Goal: Task Accomplishment & Management: Manage account settings

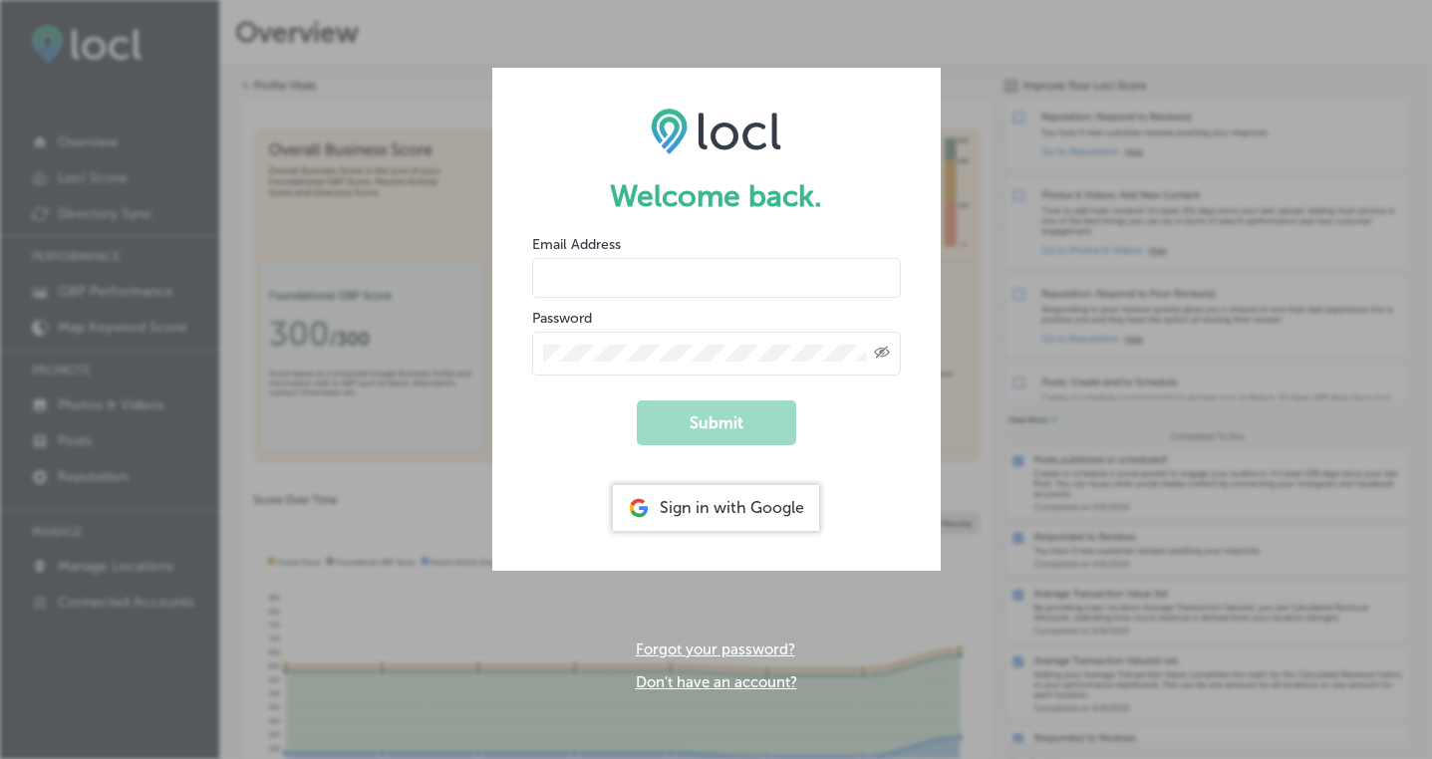
type input "[PERSON_NAME][EMAIL_ADDRESS][DOMAIN_NAME]"
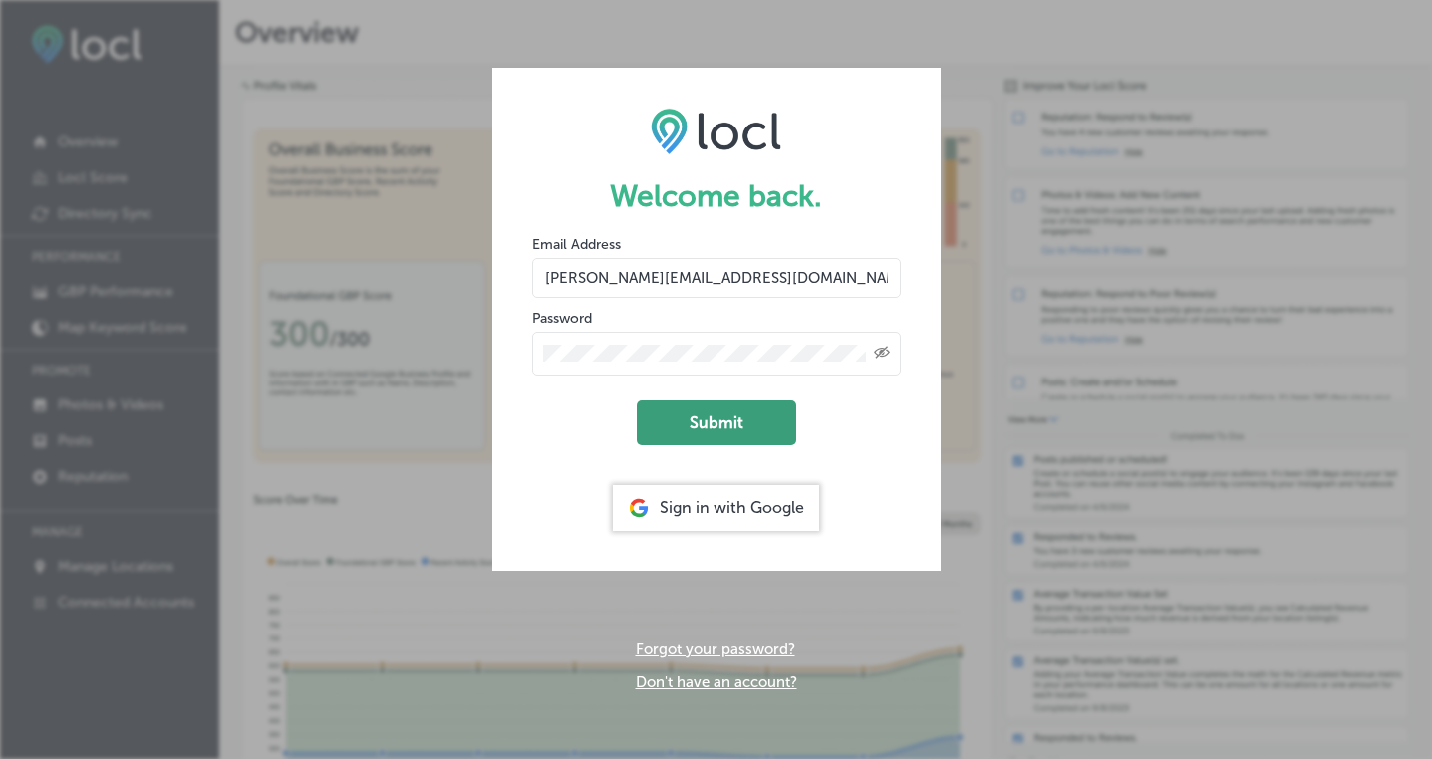
click at [735, 419] on button "Submit" at bounding box center [716, 422] width 159 height 45
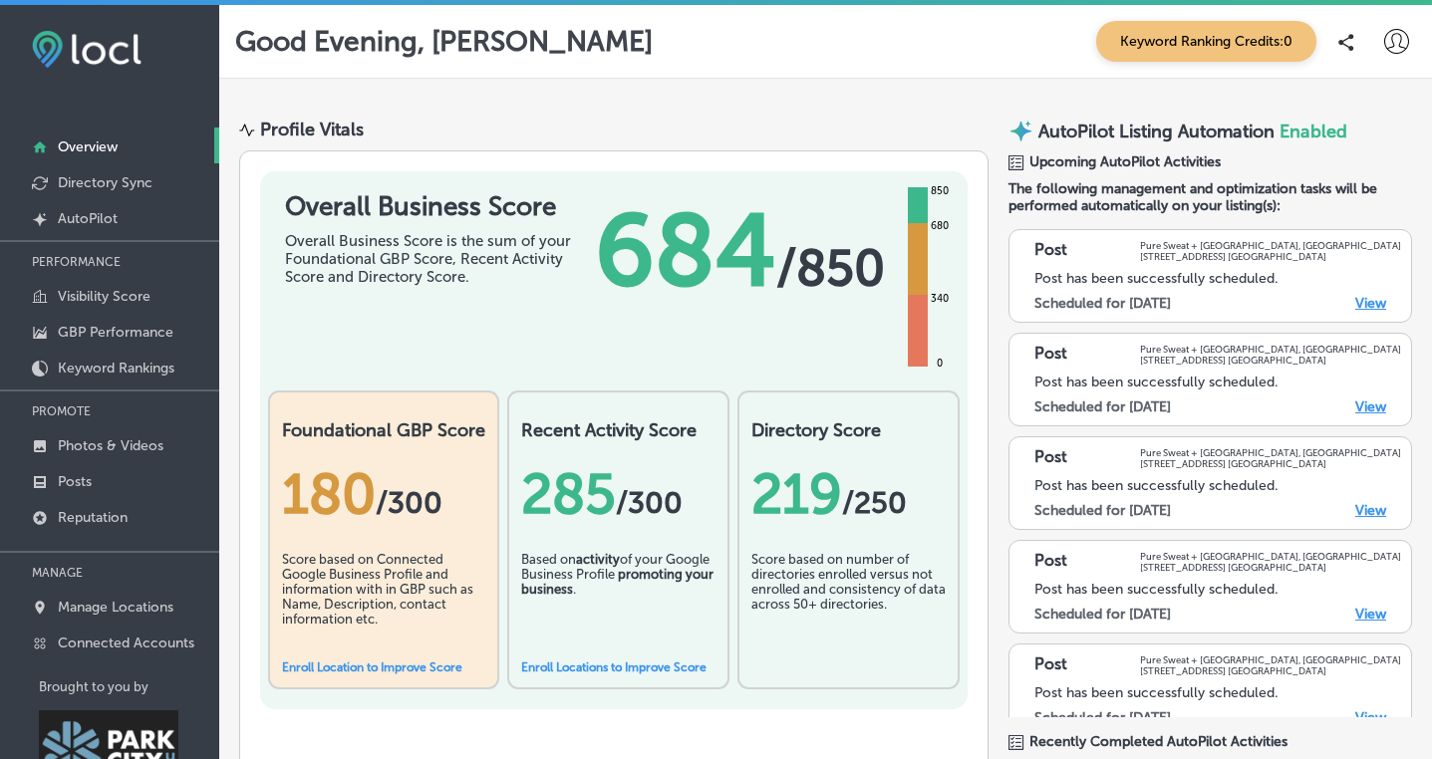
scroll to position [30, 0]
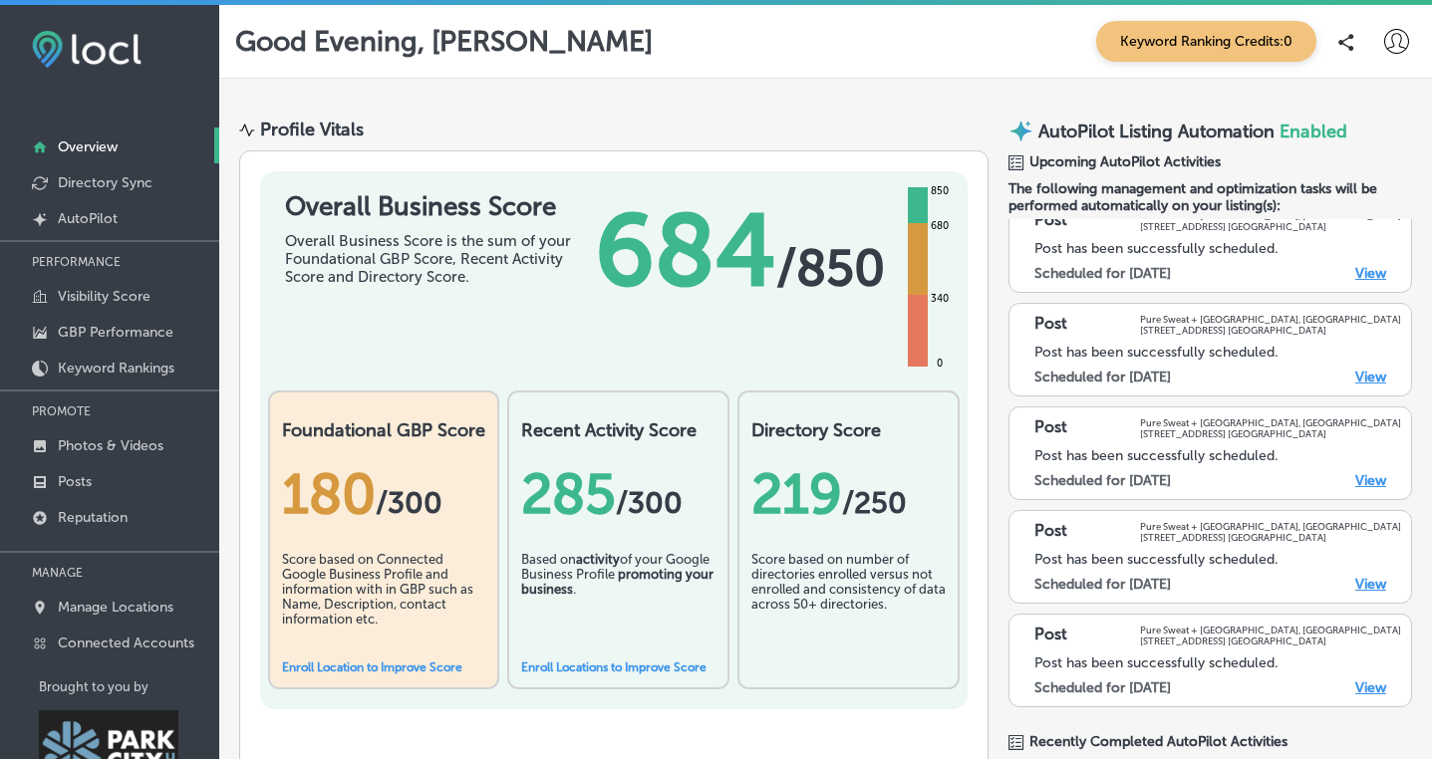
click at [1376, 378] on link "View" at bounding box center [1370, 377] width 31 height 17
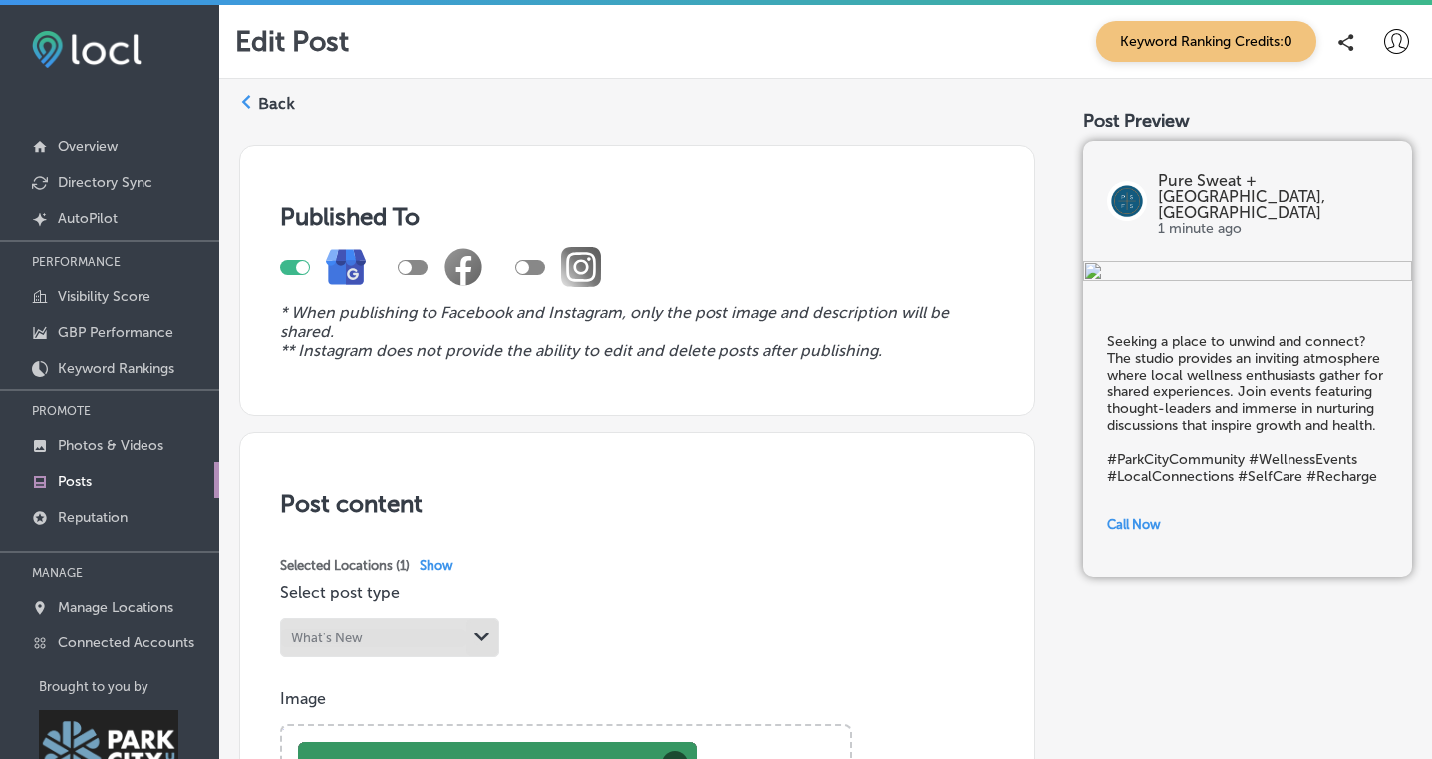
click at [279, 104] on label "Back" at bounding box center [276, 104] width 37 height 22
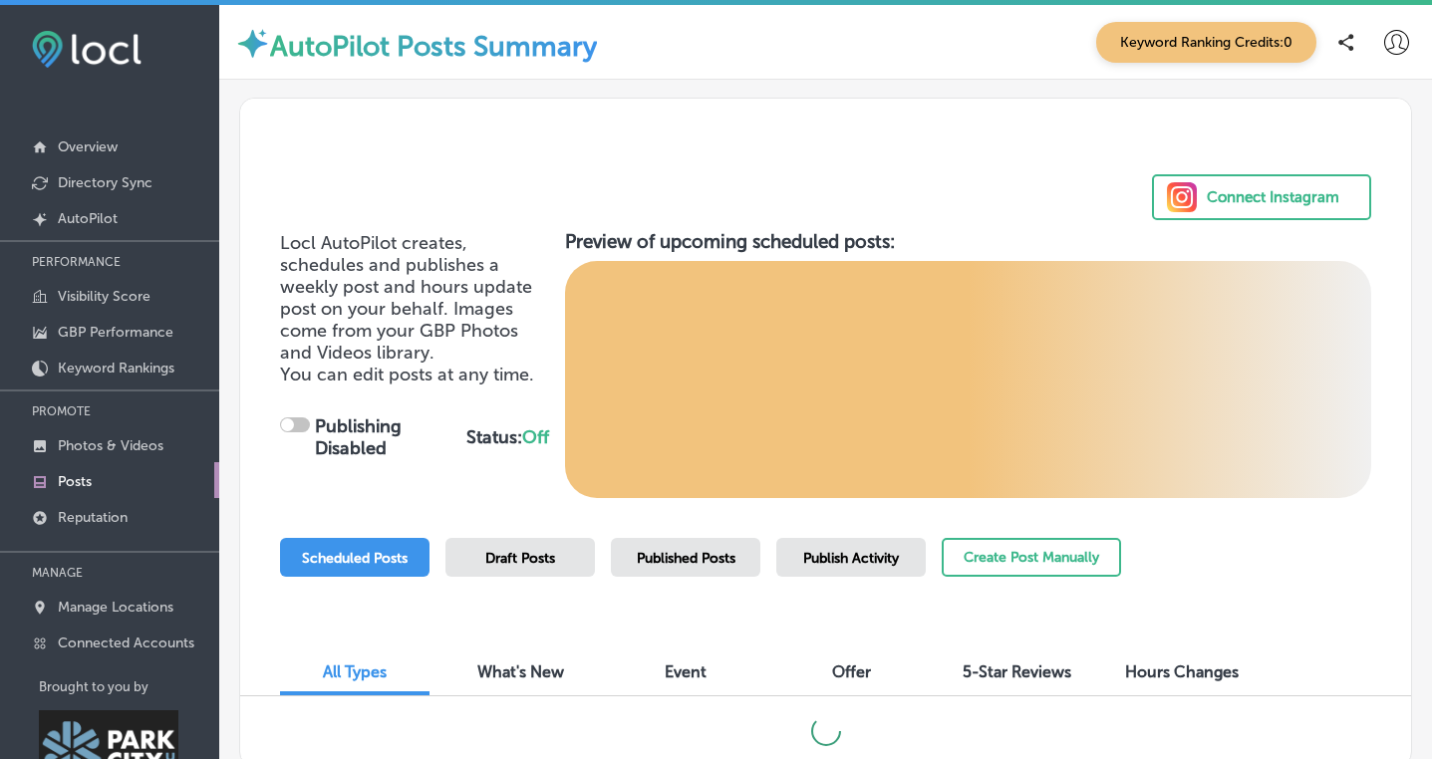
checkbox input "true"
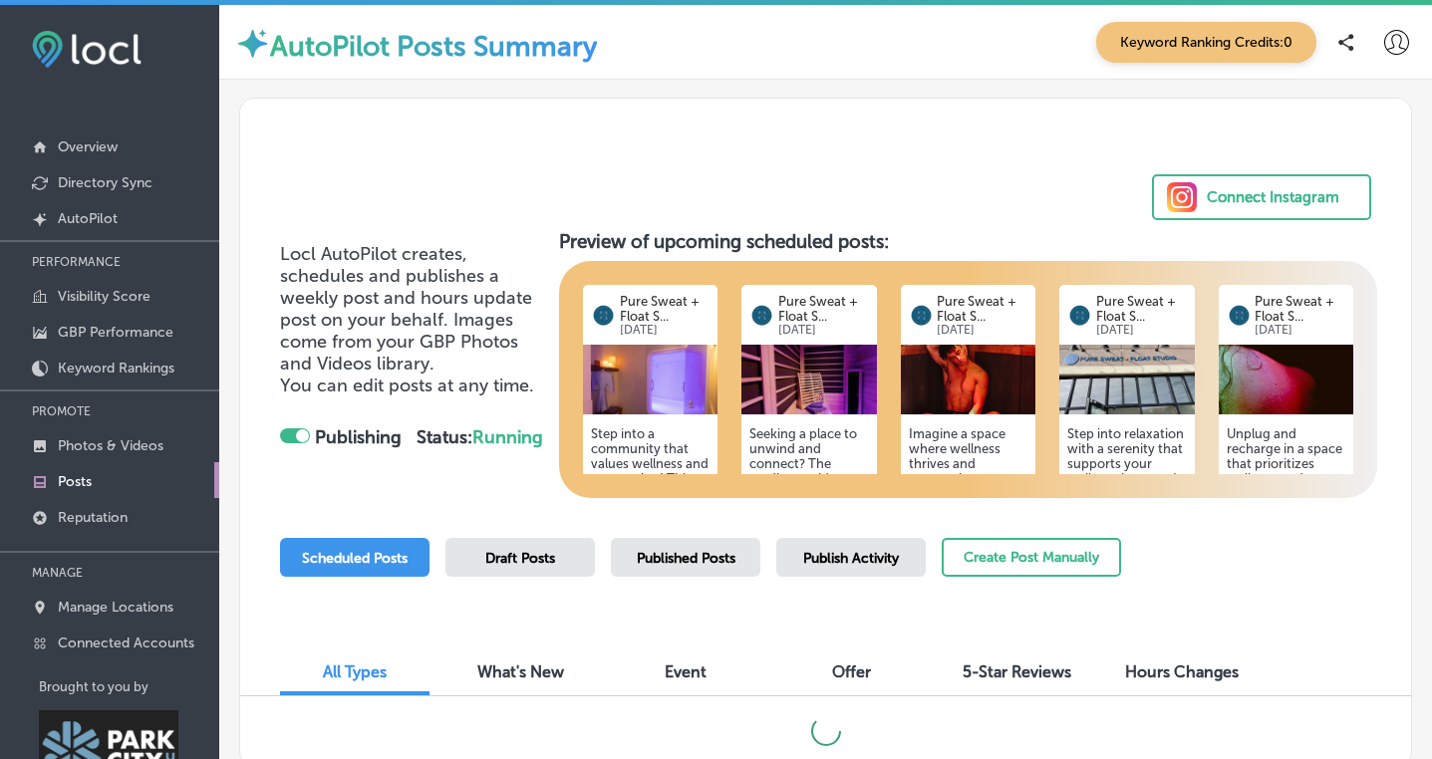
scroll to position [69, 0]
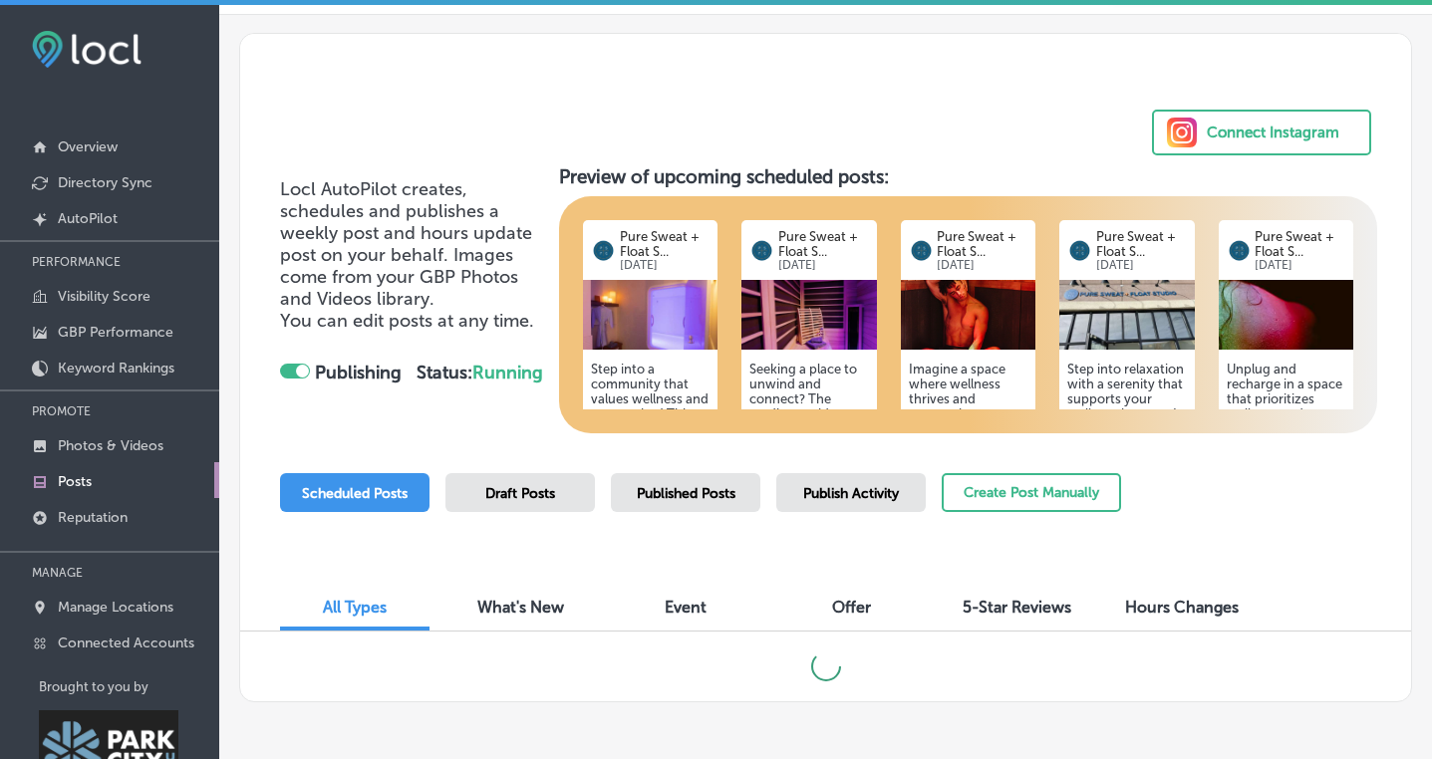
click at [531, 497] on div "Draft Posts" at bounding box center [519, 492] width 149 height 39
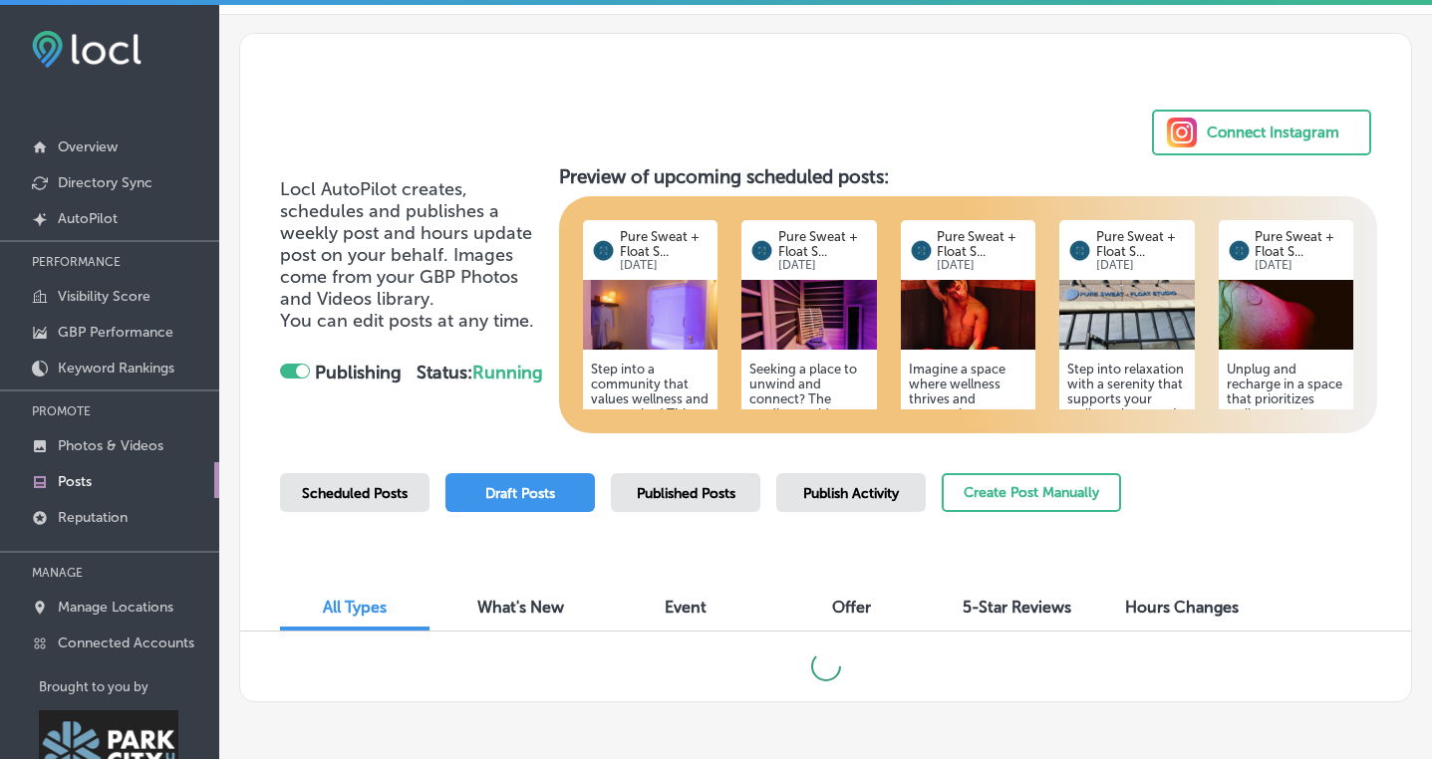
click at [391, 495] on span "Scheduled Posts" at bounding box center [355, 493] width 106 height 17
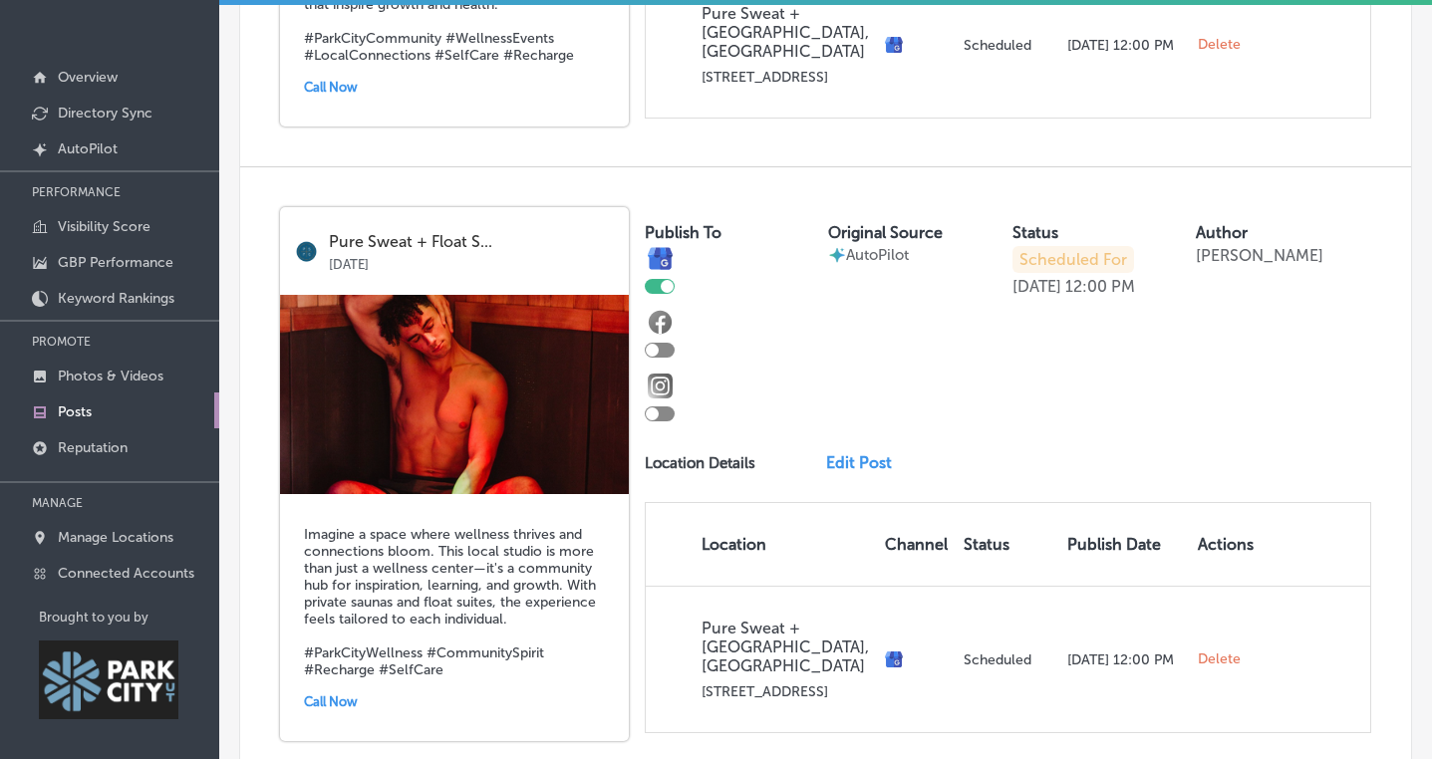
scroll to position [1711, 0]
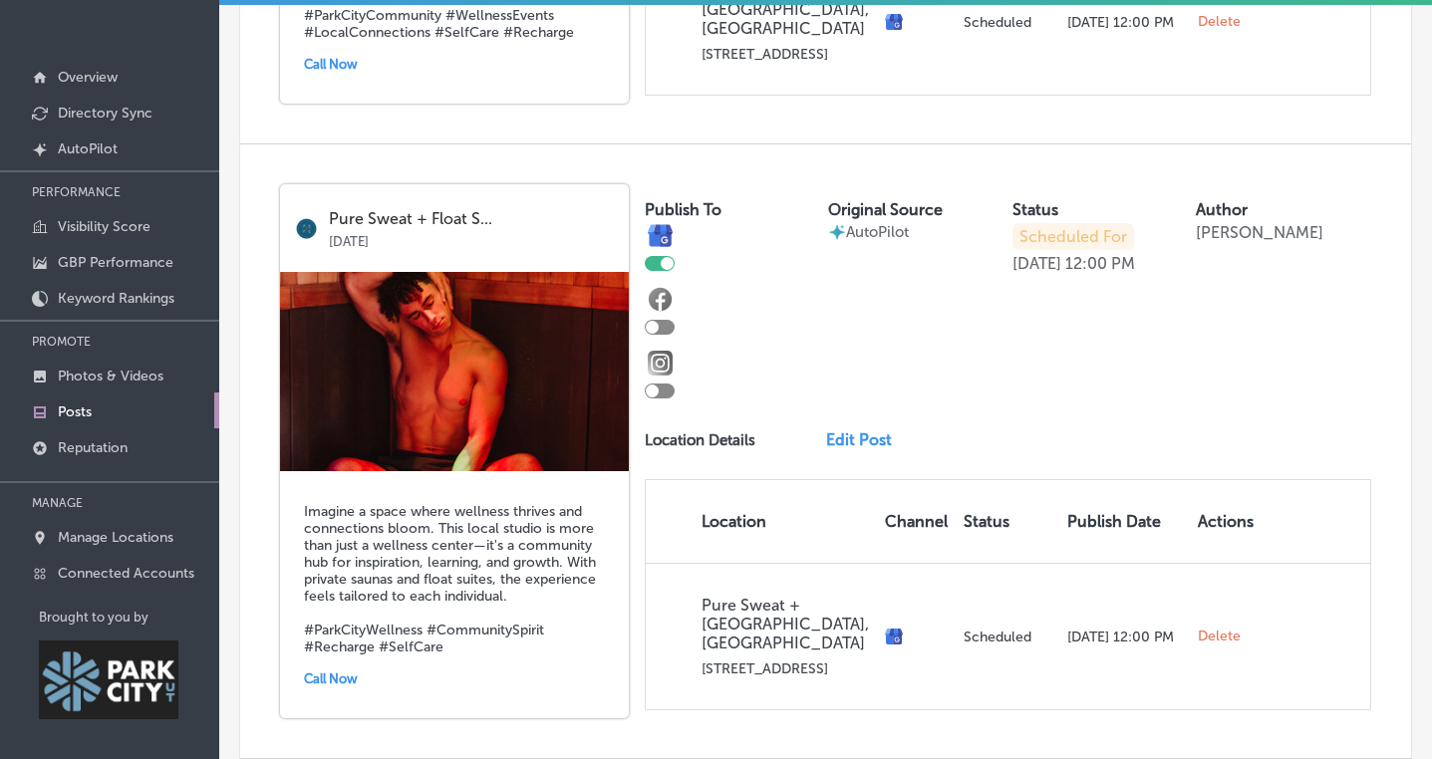
click at [501, 522] on h5 "Imagine a space where wellness thrives and connections bloom. This local studio…" at bounding box center [454, 579] width 301 height 152
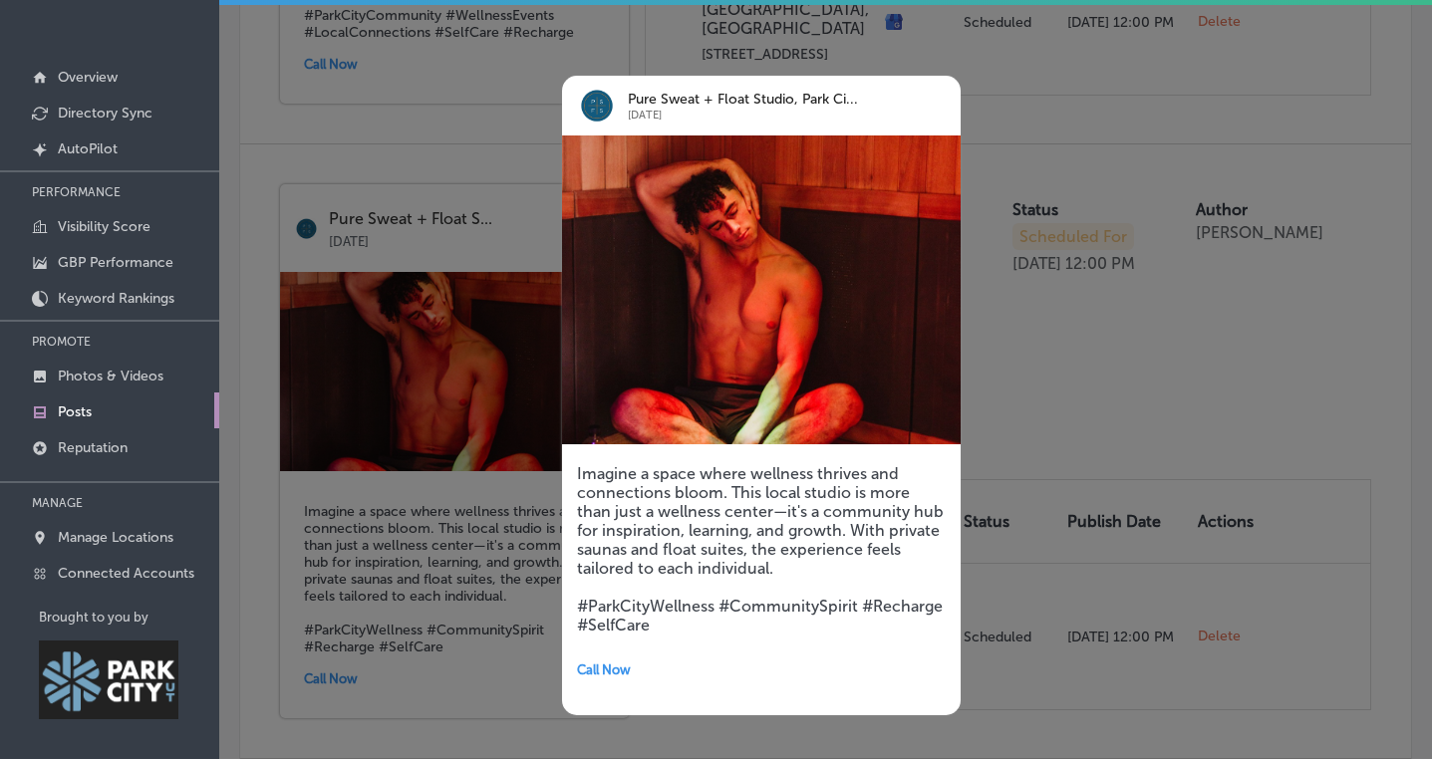
click at [474, 457] on div at bounding box center [716, 379] width 1432 height 759
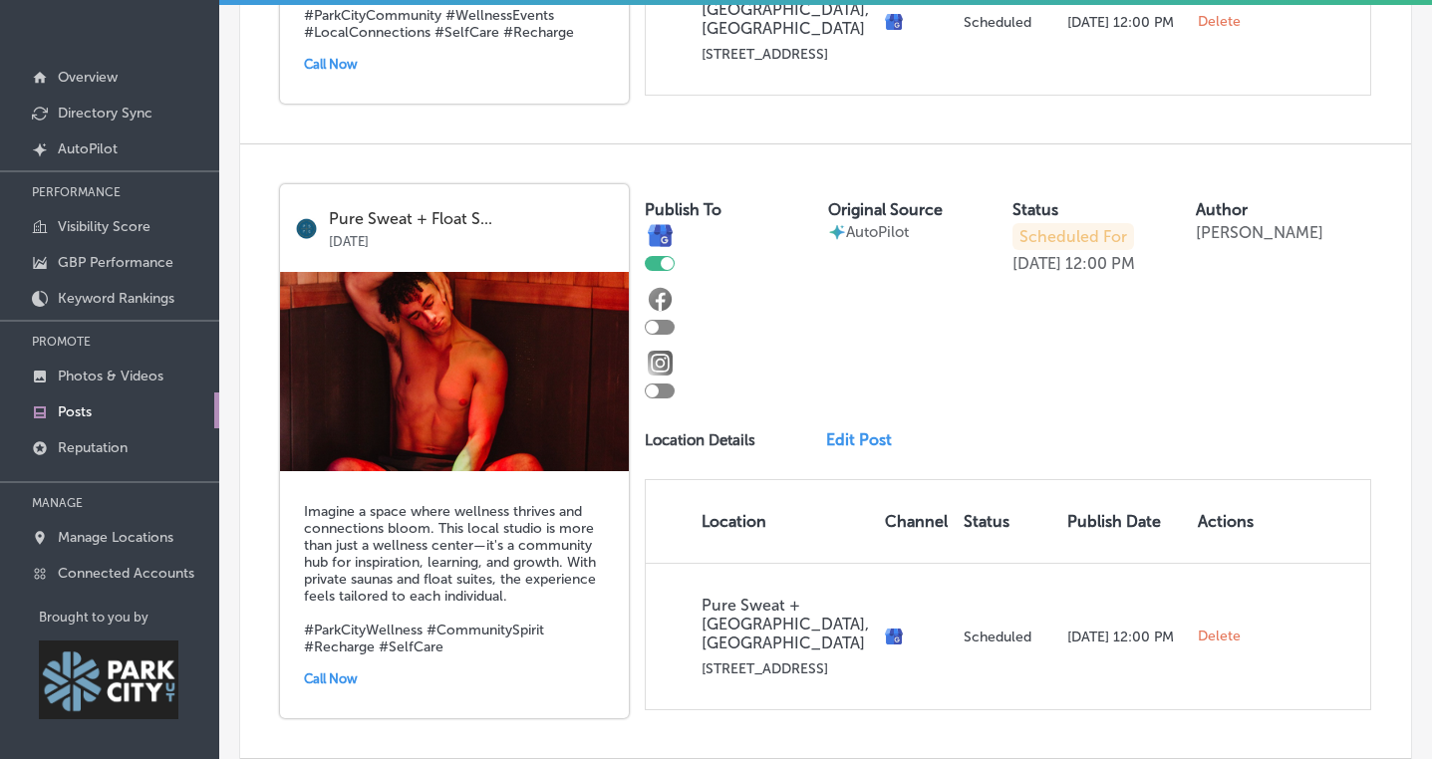
click at [427, 571] on h5 "Imagine a space where wellness thrives and connections bloom. This local studio…" at bounding box center [454, 579] width 301 height 152
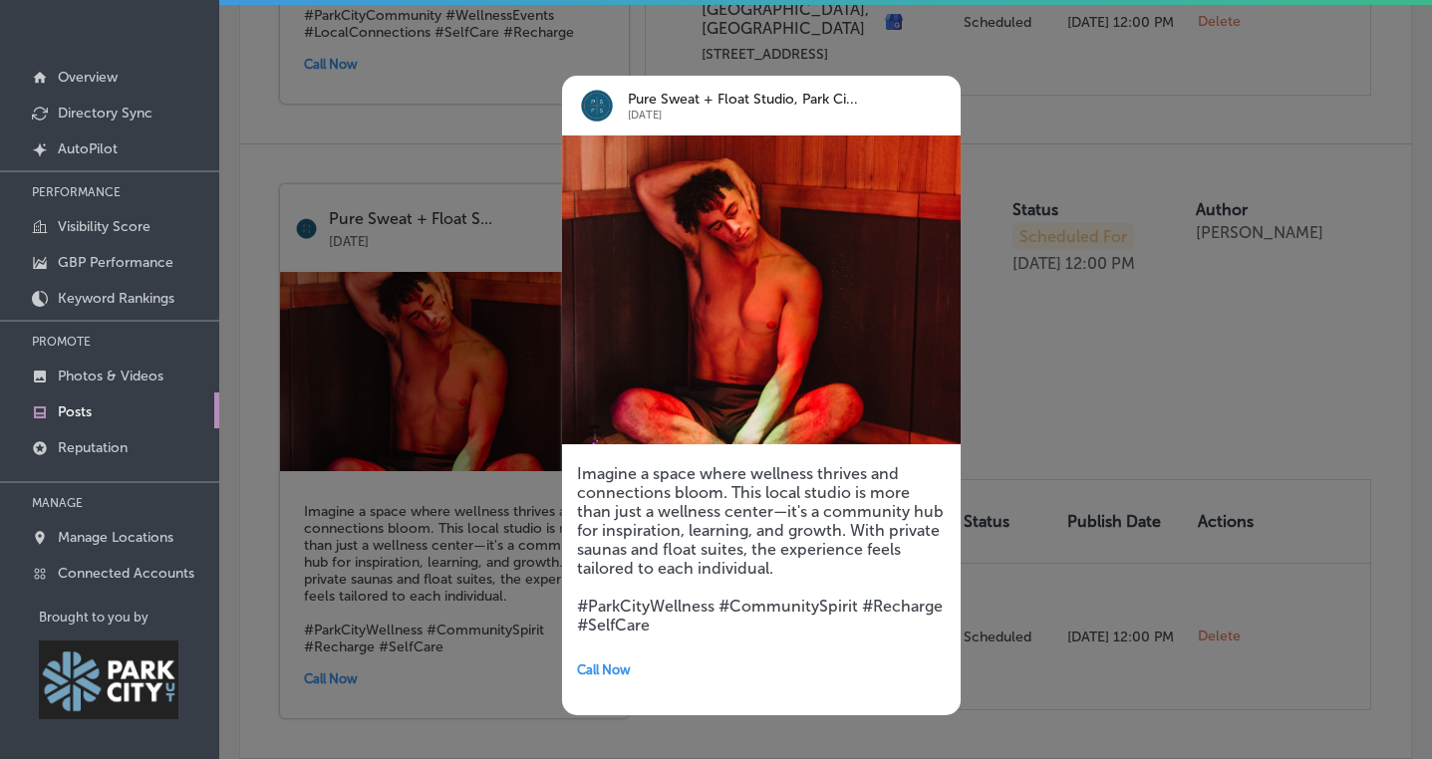
click at [453, 630] on div at bounding box center [716, 379] width 1432 height 759
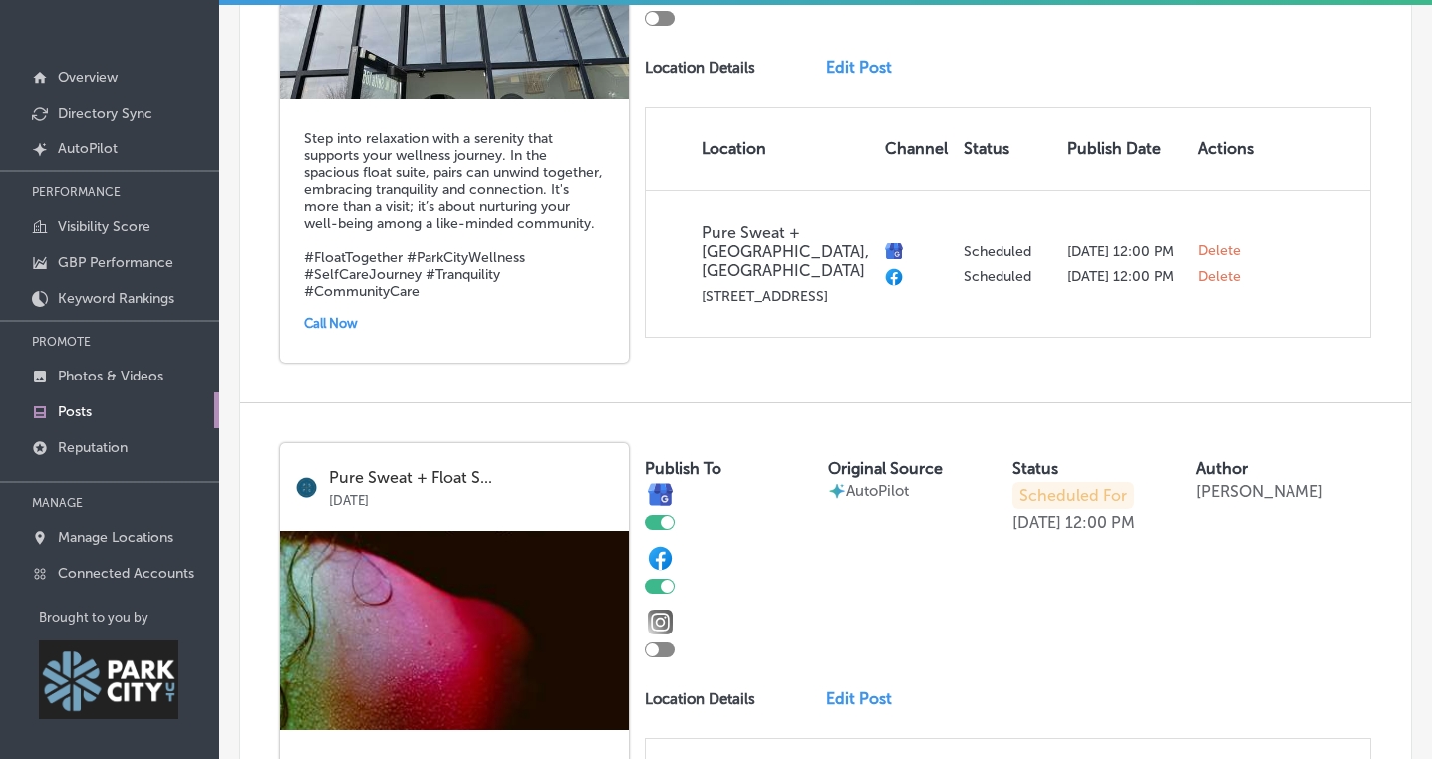
scroll to position [2521, 0]
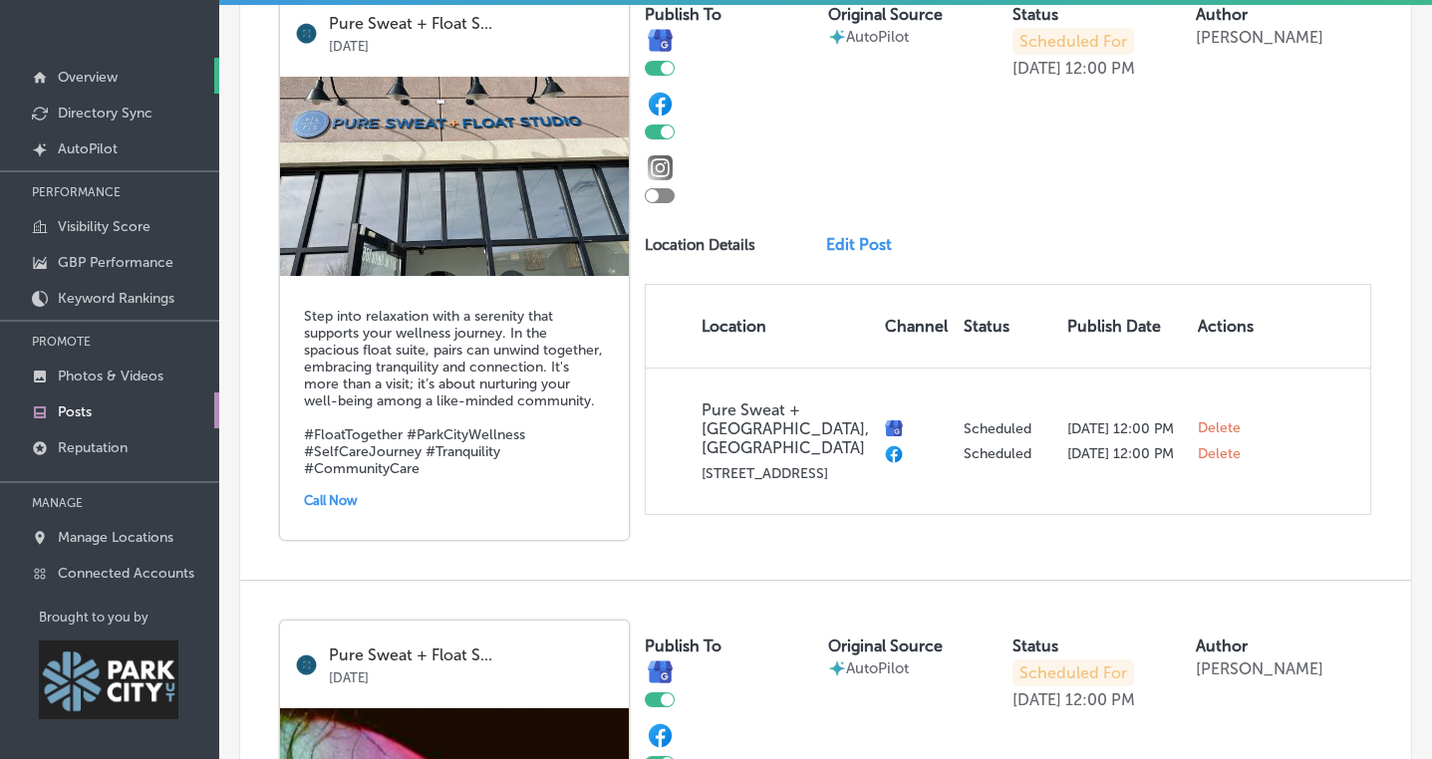
click at [89, 77] on p "Overview" at bounding box center [88, 77] width 60 height 17
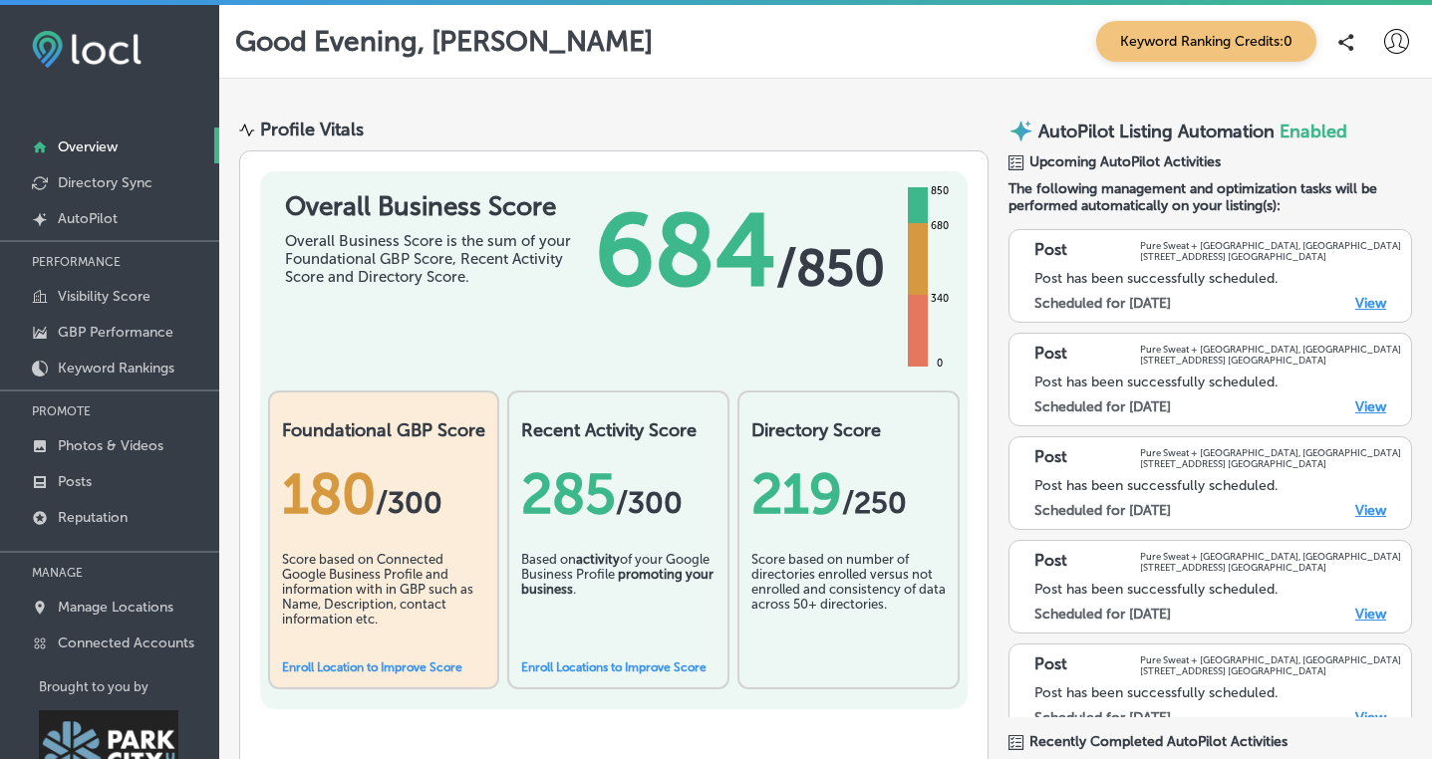
click at [1392, 41] on icon at bounding box center [1396, 41] width 25 height 25
click at [1336, 211] on p "Log Out" at bounding box center [1329, 214] width 60 height 24
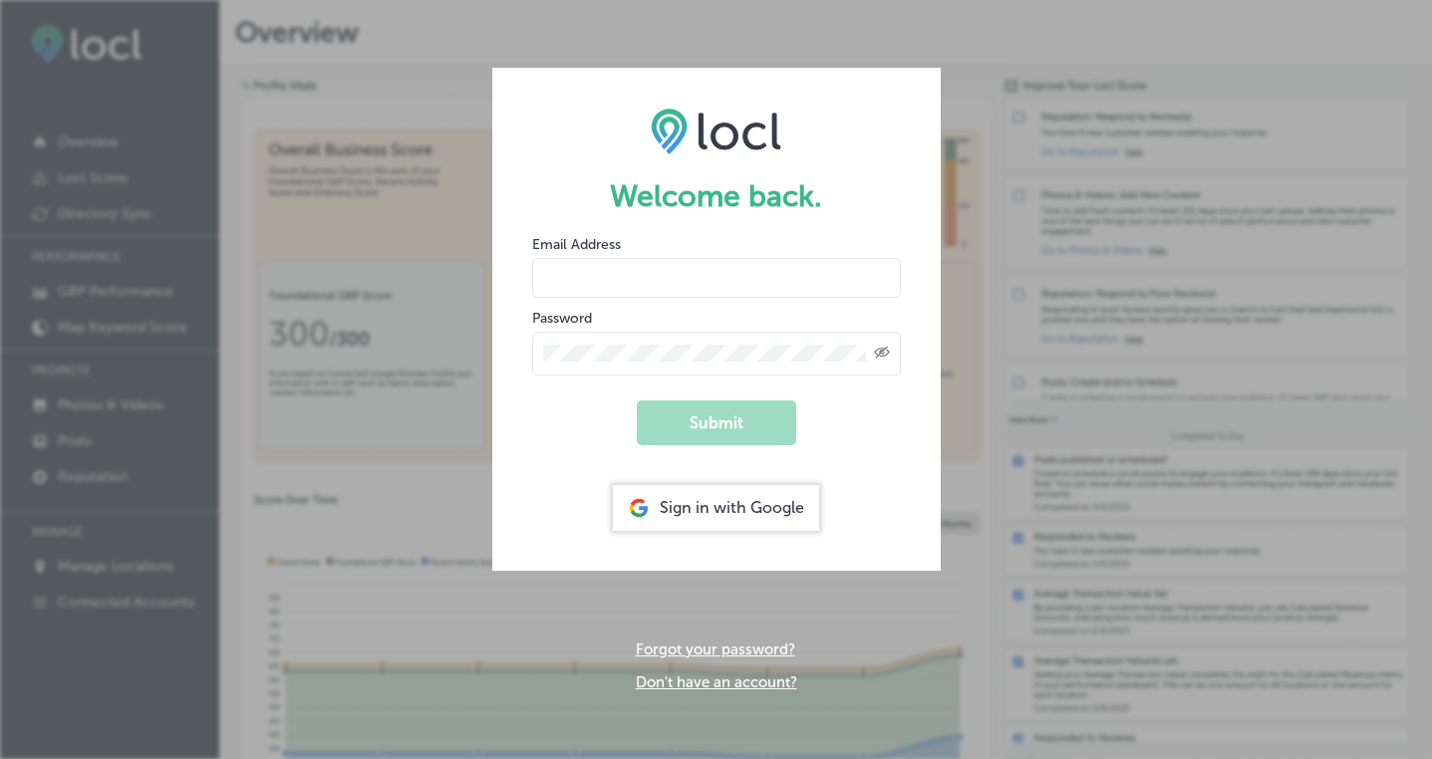
type input "[PERSON_NAME][EMAIL_ADDRESS][DOMAIN_NAME]"
